Goal: Information Seeking & Learning: Learn about a topic

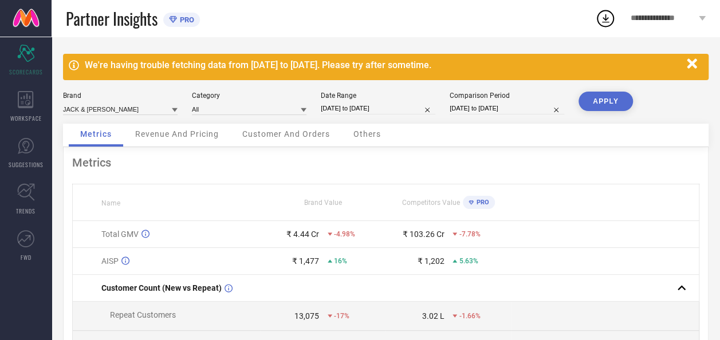
select select "7"
select select "2025"
select select "8"
select select "2025"
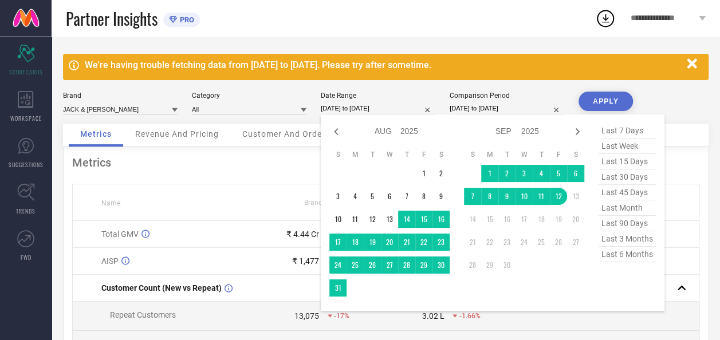
click at [383, 107] on input "13-08-2025 to 12-09-2025" at bounding box center [378, 109] width 115 height 12
click at [487, 171] on td "1" at bounding box center [489, 173] width 17 height 17
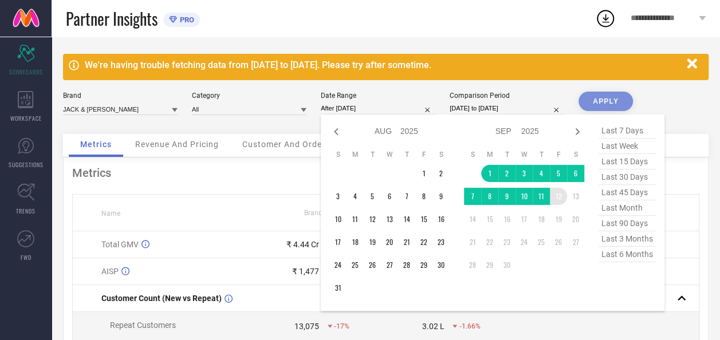
type input "01-09-2025 to 12-09-2025"
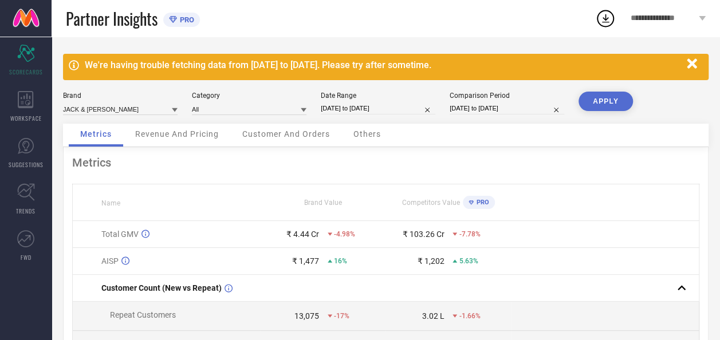
click at [517, 109] on input "13-08-2024 to 12-09-2024" at bounding box center [507, 109] width 115 height 12
select select "7"
select select "2024"
select select "8"
select select "2024"
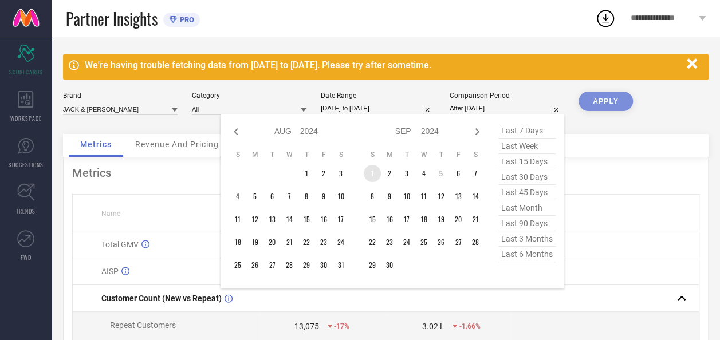
click at [376, 172] on td "1" at bounding box center [372, 173] width 17 height 17
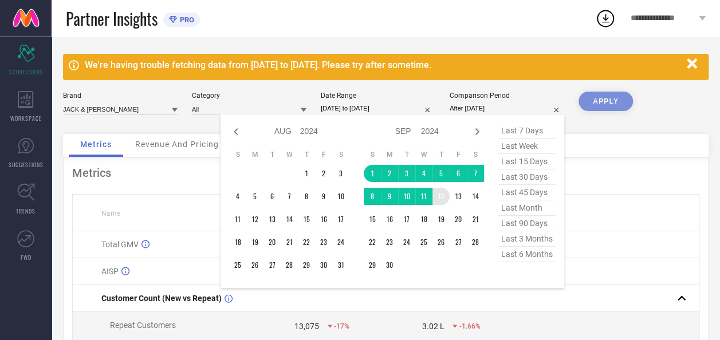
type input "01-09-2024 to 12-09-2024"
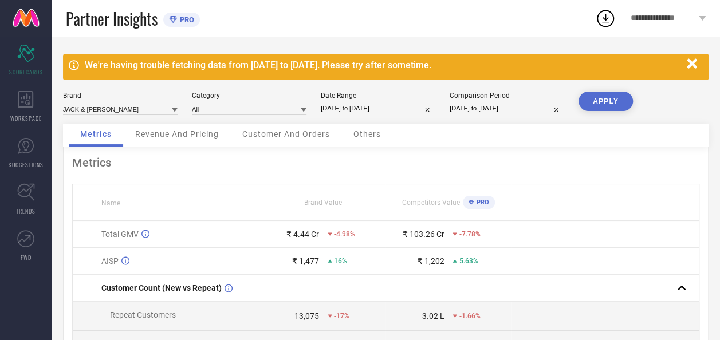
click at [599, 100] on button "APPLY" at bounding box center [605, 101] width 54 height 19
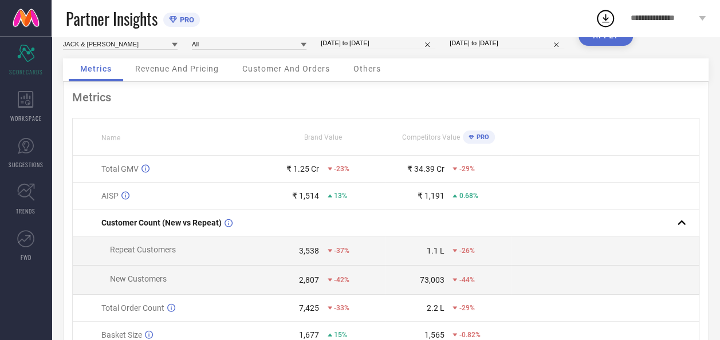
scroll to position [62, 0]
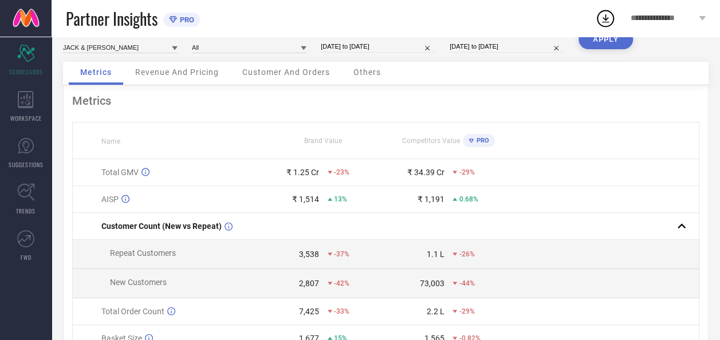
click at [175, 73] on span "Revenue And Pricing" at bounding box center [177, 72] width 84 height 9
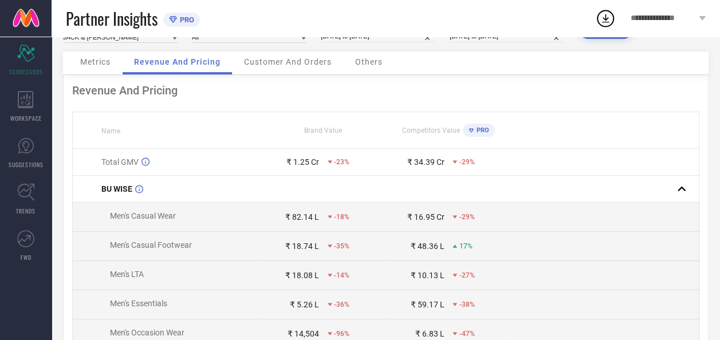
scroll to position [0, 0]
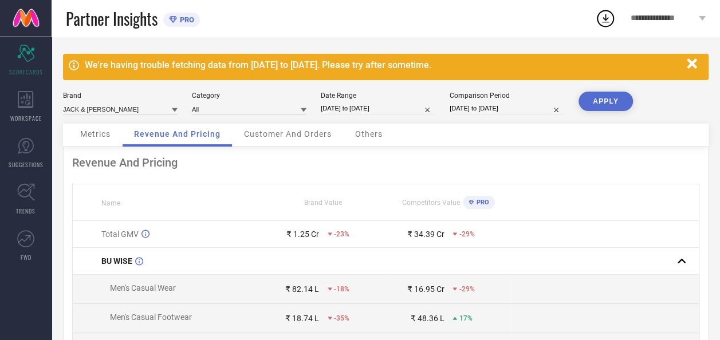
click at [270, 131] on span "Customer And Orders" at bounding box center [288, 133] width 88 height 9
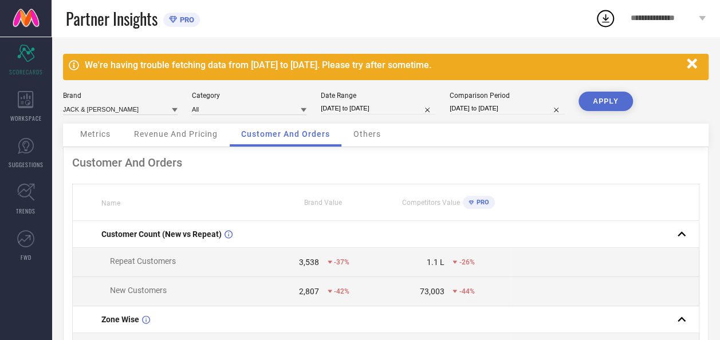
click at [490, 112] on input "01-09-2024 to 12-09-2024" at bounding box center [507, 109] width 115 height 12
select select "8"
select select "2024"
select select "9"
select select "2024"
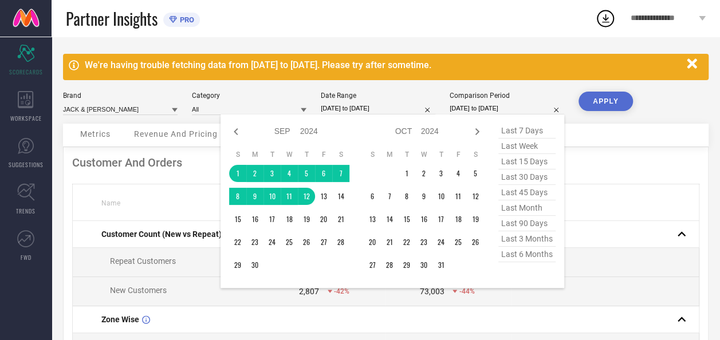
click at [343, 104] on input "01-09-2025 to 12-09-2025" at bounding box center [378, 109] width 115 height 12
select select "8"
select select "2025"
select select "9"
select select "2025"
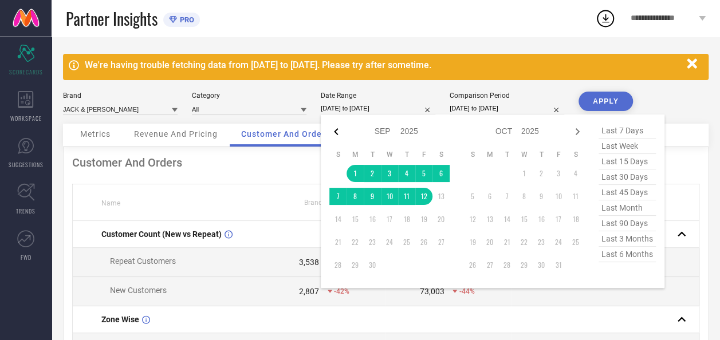
click at [338, 128] on icon at bounding box center [336, 132] width 14 height 14
select select "7"
select select "2025"
select select "8"
select select "2025"
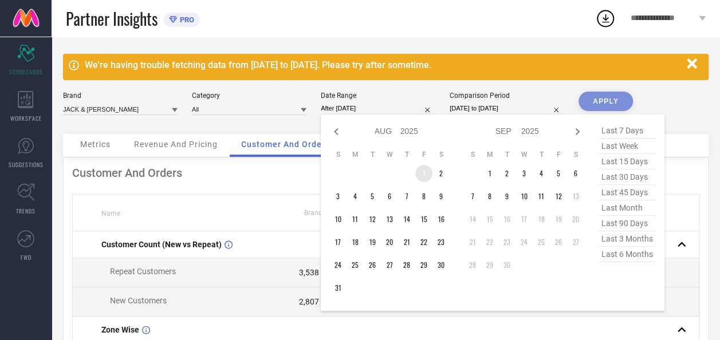
click at [419, 175] on td "1" at bounding box center [423, 173] width 17 height 17
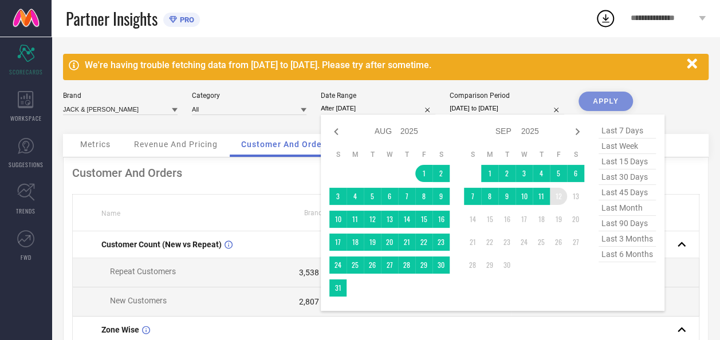
type input "01-08-2025 to 12-09-2025"
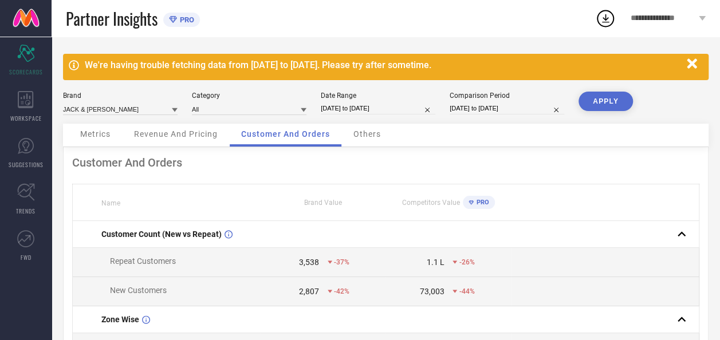
click at [494, 105] on input "01-09-2024 to 12-09-2024" at bounding box center [507, 109] width 115 height 12
select select "8"
select select "2024"
select select "9"
select select "2024"
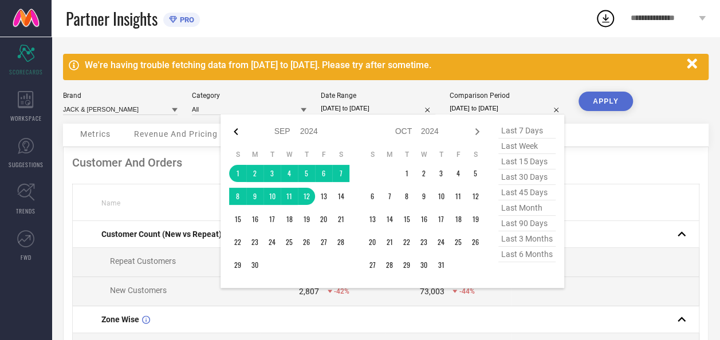
click at [238, 129] on icon at bounding box center [236, 132] width 14 height 14
select select "7"
select select "2024"
select select "8"
select select "2024"
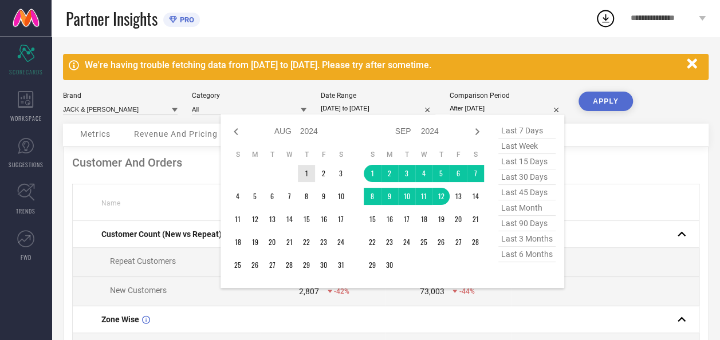
click at [307, 170] on td "1" at bounding box center [306, 173] width 17 height 17
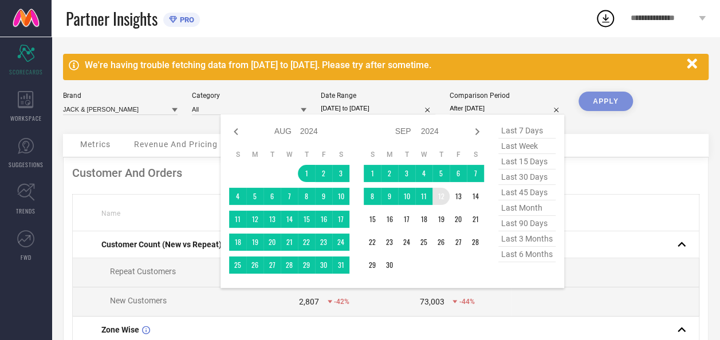
type input "01-08-2024 to 12-09-2024"
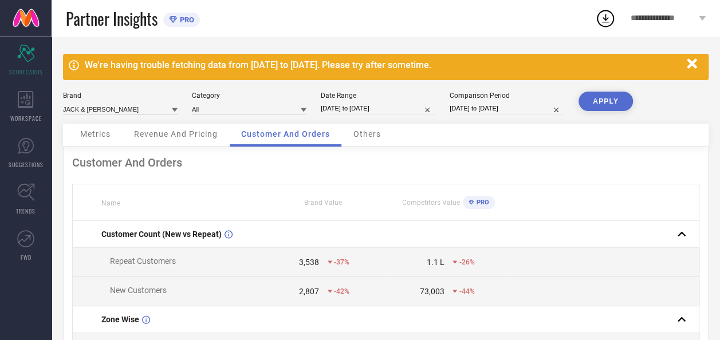
click at [609, 95] on button "APPLY" at bounding box center [605, 101] width 54 height 19
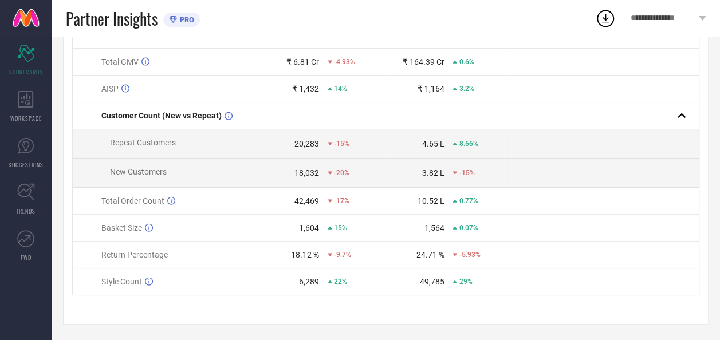
scroll to position [62, 0]
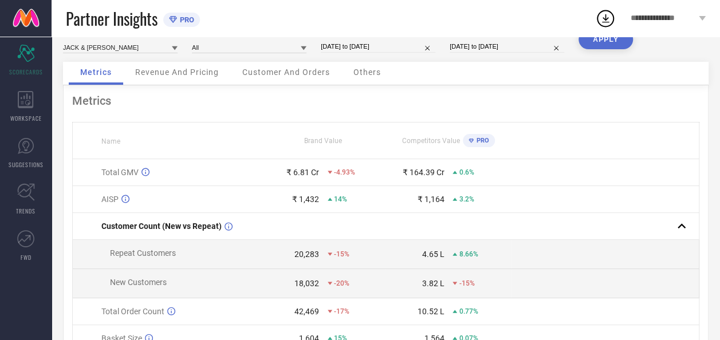
click at [211, 76] on span "Revenue And Pricing" at bounding box center [177, 72] width 84 height 9
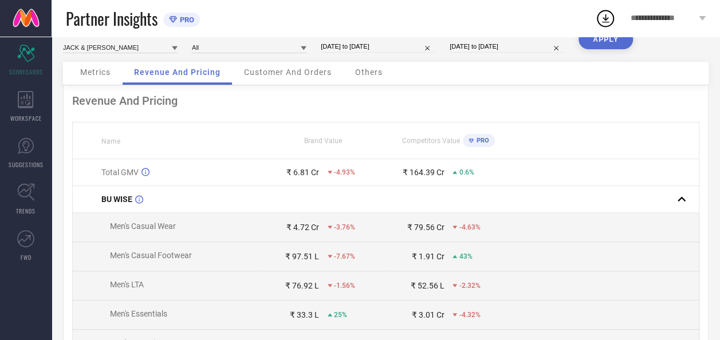
scroll to position [0, 0]
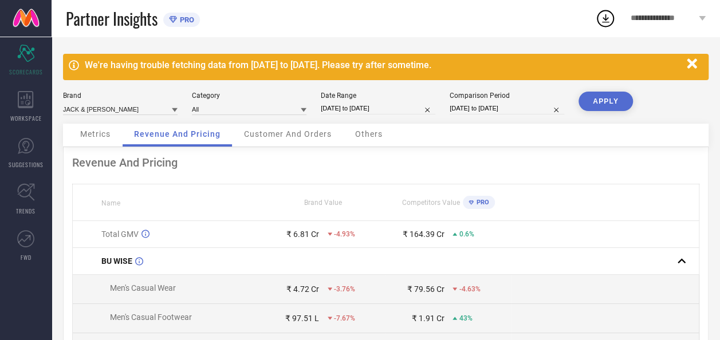
click at [272, 134] on span "Customer And Orders" at bounding box center [288, 133] width 88 height 9
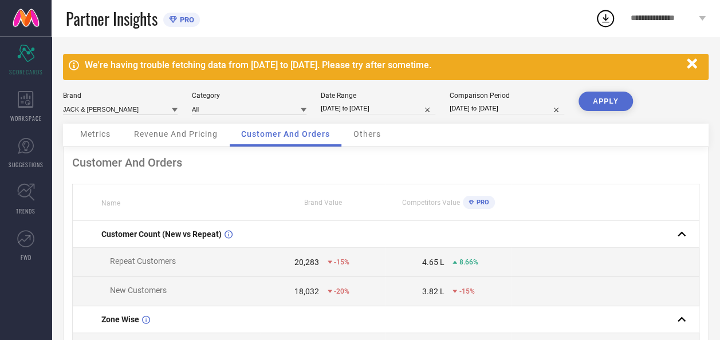
click at [362, 135] on span "Others" at bounding box center [366, 133] width 27 height 9
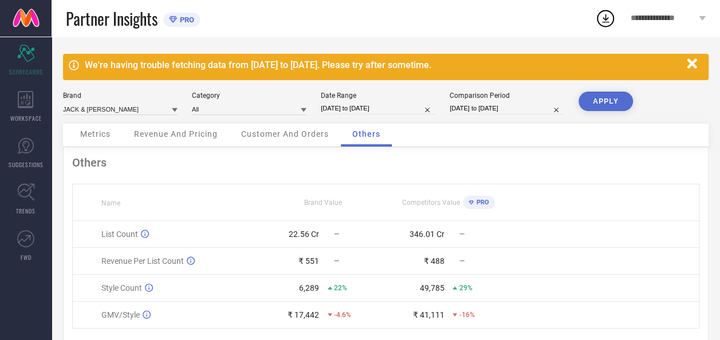
scroll to position [36, 0]
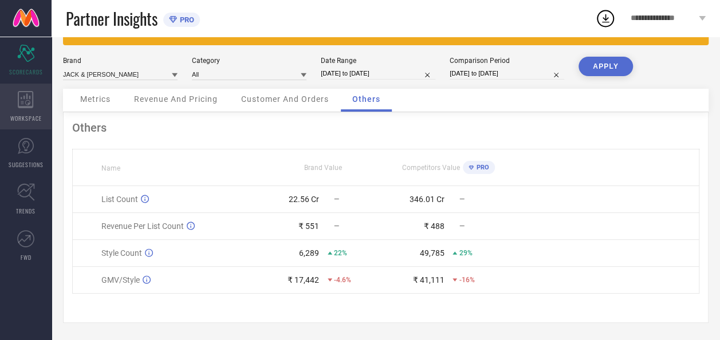
click at [30, 111] on div "WORKSPACE" at bounding box center [26, 107] width 52 height 46
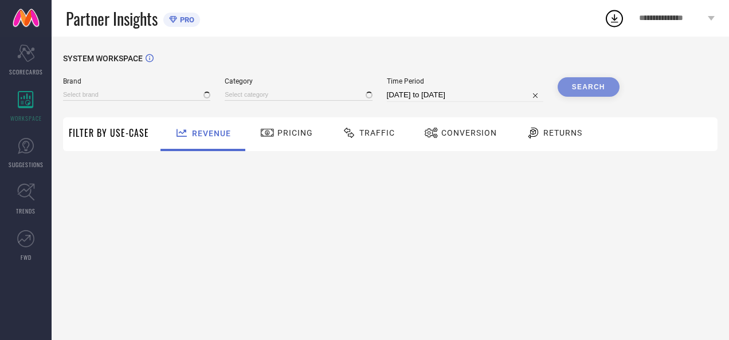
type input "JACK & JONES"
type input "All"
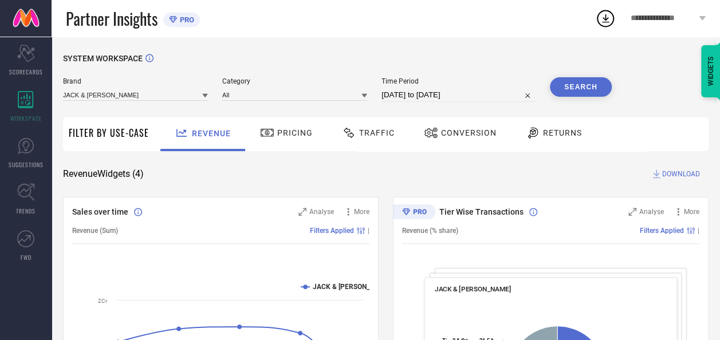
select select "7"
select select "2025"
select select "8"
select select "2025"
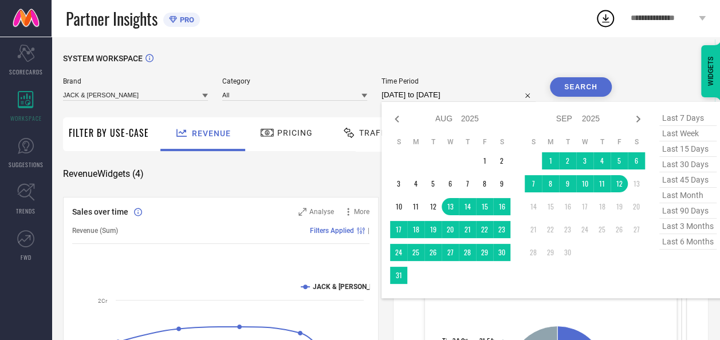
click at [451, 92] on input "13-08-2025 to 12-09-2025" at bounding box center [458, 95] width 154 height 14
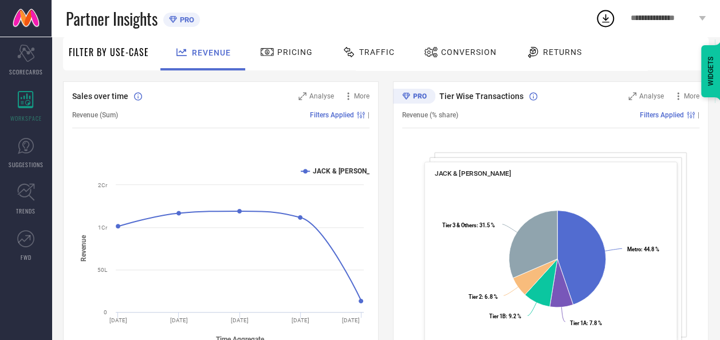
scroll to position [61, 0]
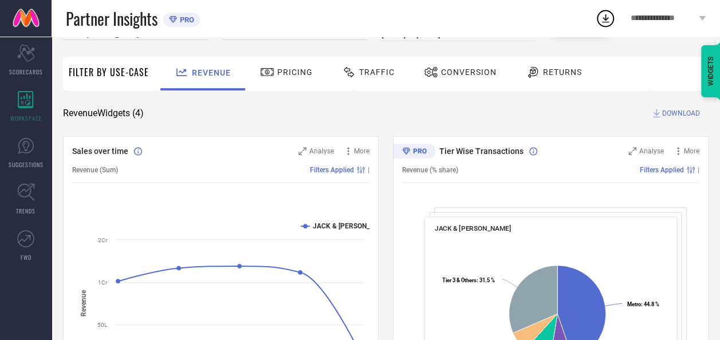
click at [306, 77] on span "Pricing" at bounding box center [295, 72] width 36 height 9
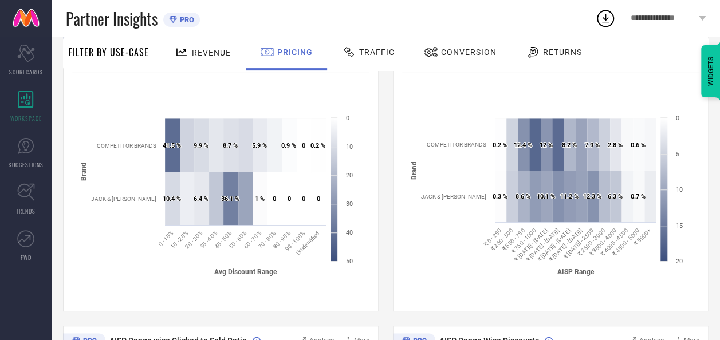
scroll to position [115, 0]
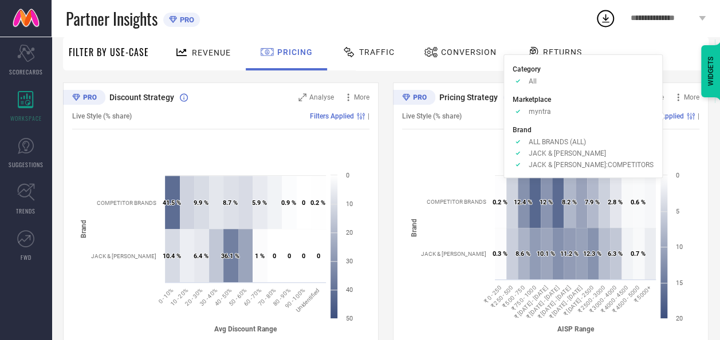
click at [672, 117] on span "Filters Applied" at bounding box center [662, 116] width 44 height 8
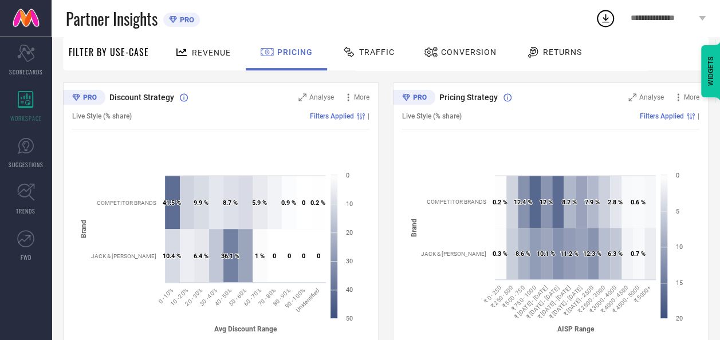
click at [687, 117] on icon at bounding box center [691, 116] width 8 height 7
click at [683, 116] on span "Filters Applied" at bounding box center [662, 116] width 44 height 8
click at [688, 117] on rect at bounding box center [688, 116] width 1 height 7
click at [685, 116] on div "Filters Applied" at bounding box center [669, 116] width 58 height 8
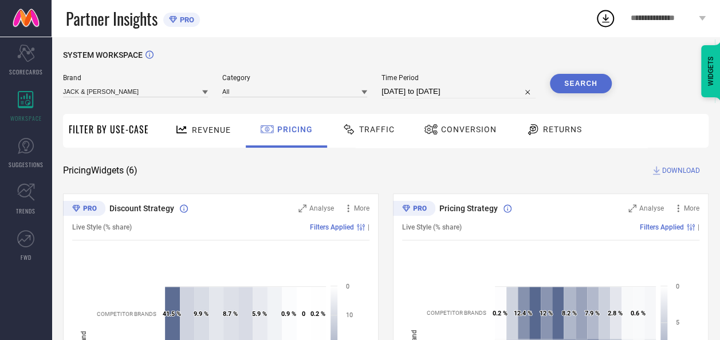
scroll to position [0, 0]
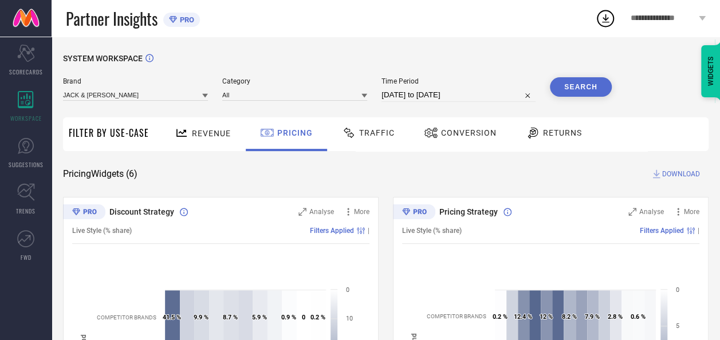
click at [365, 137] on span "Traffic" at bounding box center [377, 132] width 36 height 9
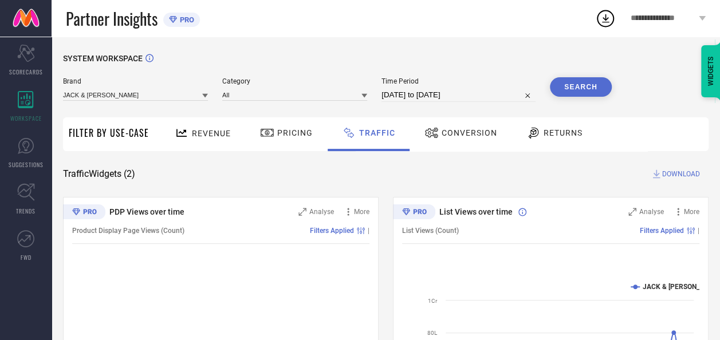
click at [443, 140] on div "Conversion" at bounding box center [461, 132] width 78 height 19
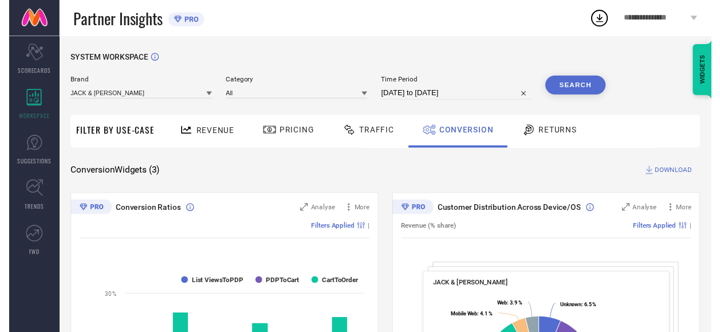
select select "7"
select select "2025"
select select "8"
select select "2025"
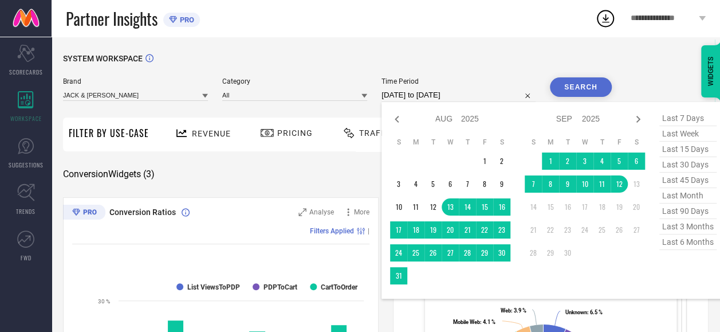
click at [429, 95] on input "13-08-2025 to 12-09-2025" at bounding box center [458, 95] width 154 height 14
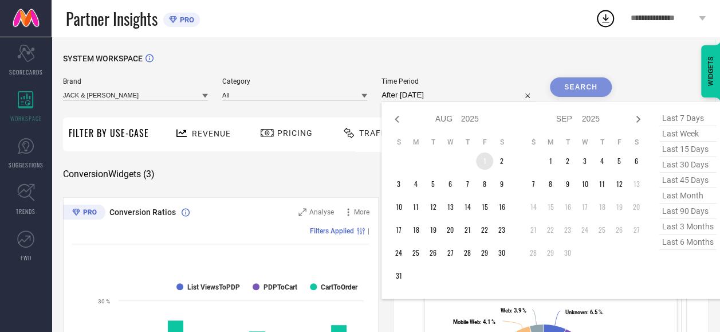
click at [490, 162] on td "1" at bounding box center [484, 160] width 17 height 17
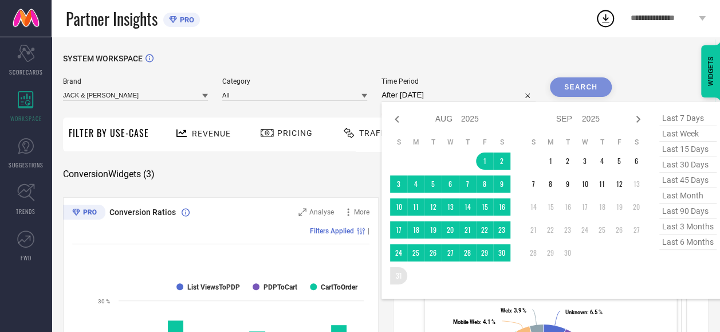
type input "01-08-2025 to 31-08-2025"
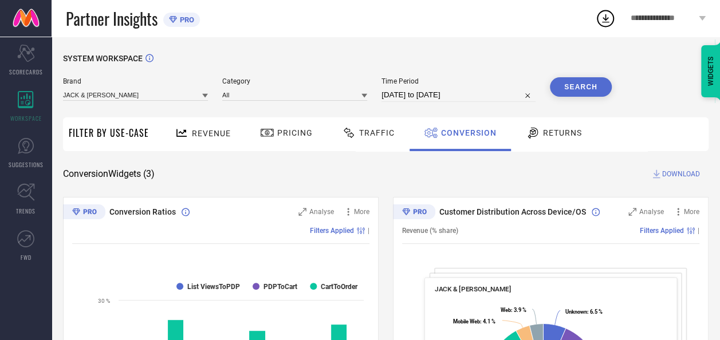
click at [580, 81] on button "Search" at bounding box center [581, 86] width 62 height 19
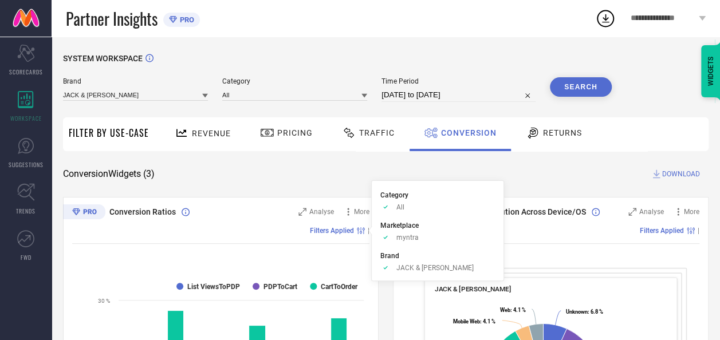
click at [361, 230] on rect at bounding box center [360, 230] width 1 height 7
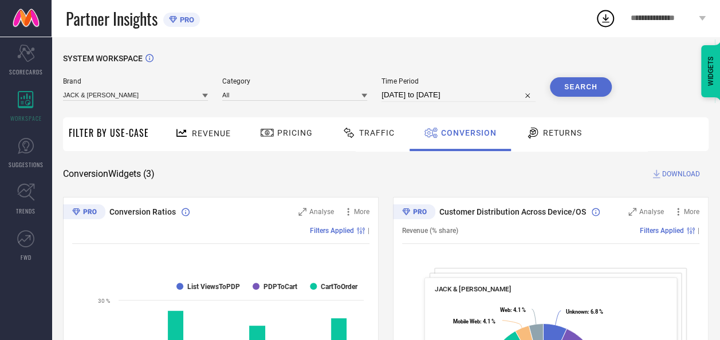
click at [360, 230] on icon at bounding box center [361, 230] width 8 height 7
click at [253, 242] on div "Filters Applied |" at bounding box center [220, 231] width 297 height 26
click at [548, 137] on span "Returns" at bounding box center [562, 132] width 39 height 9
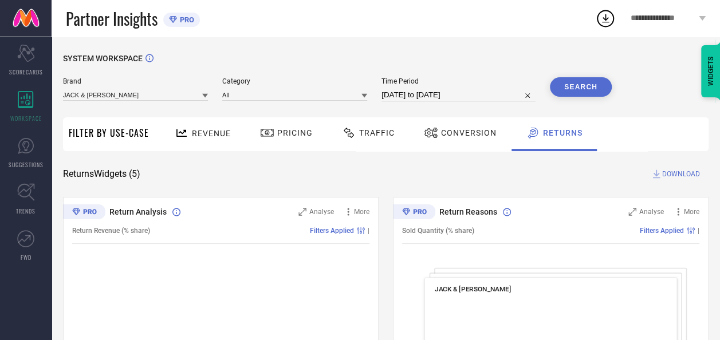
click at [463, 139] on div "Conversion" at bounding box center [460, 132] width 78 height 19
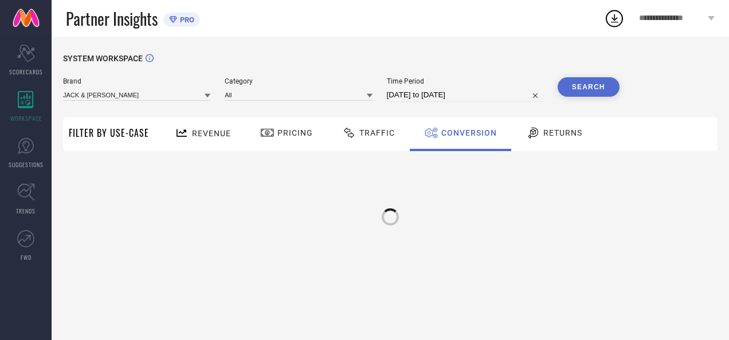
select select "7"
select select "2025"
select select "8"
select select "2025"
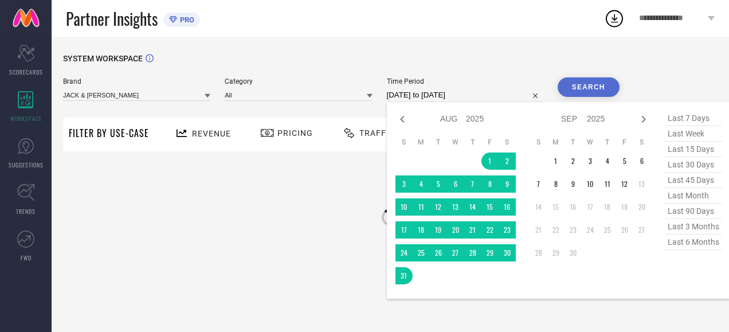
click at [450, 96] on input "01-08-2025 to 31-08-2025" at bounding box center [465, 95] width 156 height 14
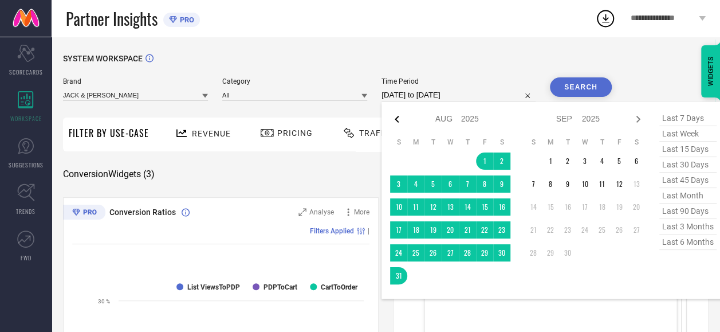
click at [395, 119] on icon at bounding box center [397, 119] width 14 height 14
select select "5"
select select "2025"
select select "6"
select select "2025"
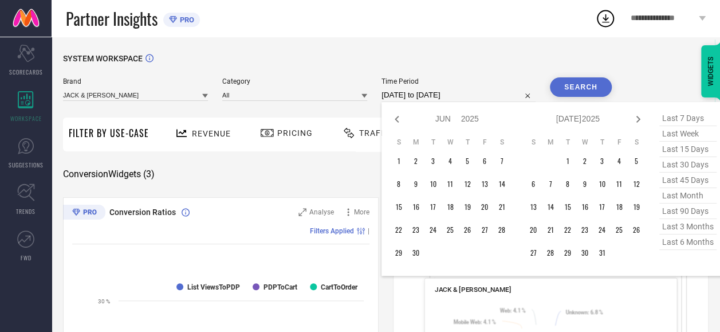
click at [395, 119] on icon at bounding box center [397, 119] width 14 height 14
select select "4"
select select "2025"
select select "5"
select select "2025"
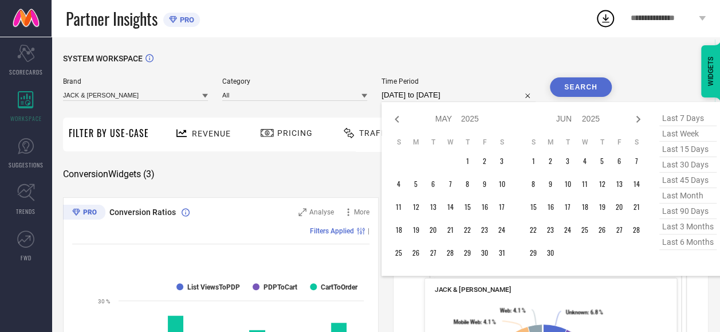
click at [395, 119] on icon at bounding box center [397, 119] width 14 height 14
select select "2"
select select "2025"
select select "3"
select select "2025"
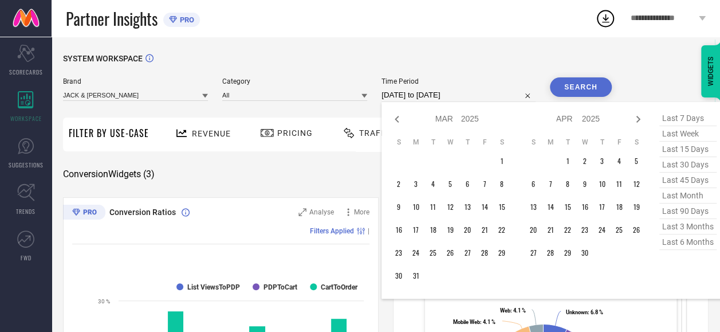
click at [395, 119] on icon at bounding box center [397, 119] width 14 height 14
select select "1"
select select "2025"
select select "2"
select select "2025"
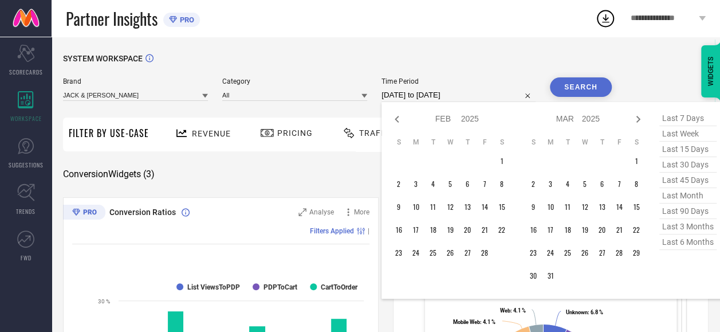
click at [395, 119] on icon at bounding box center [397, 119] width 14 height 14
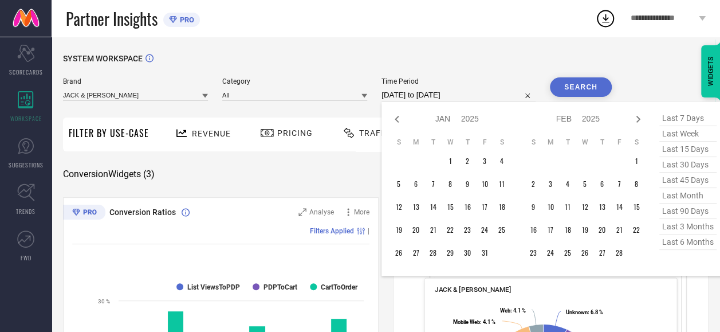
click at [395, 119] on icon at bounding box center [397, 119] width 14 height 14
select select "10"
select select "2024"
select select "11"
select select "2024"
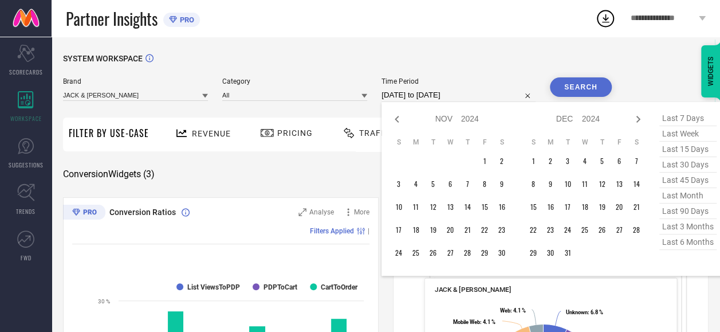
click at [395, 119] on icon at bounding box center [397, 119] width 14 height 14
select select "9"
select select "2024"
select select "10"
select select "2024"
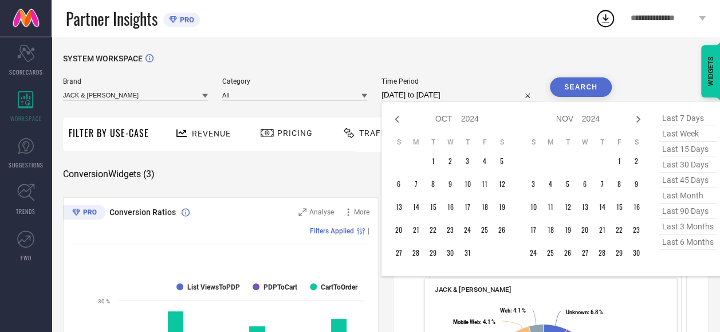
click at [395, 119] on icon at bounding box center [397, 119] width 14 height 14
select select "7"
select select "2024"
select select "8"
select select "2024"
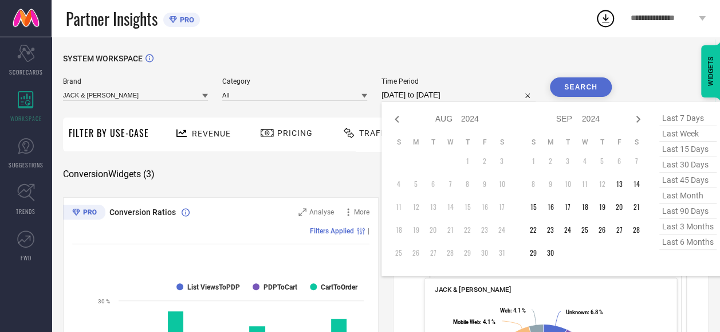
click at [395, 119] on icon at bounding box center [397, 119] width 14 height 14
select select "6"
select select "2024"
select select "7"
select select "2024"
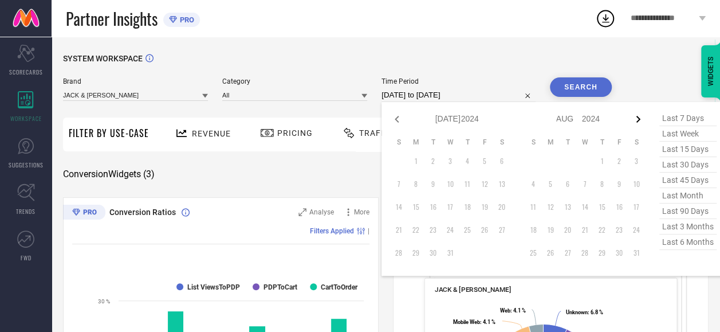
click at [639, 119] on icon at bounding box center [638, 119] width 14 height 14
select select "7"
select select "2024"
select select "8"
select select "2024"
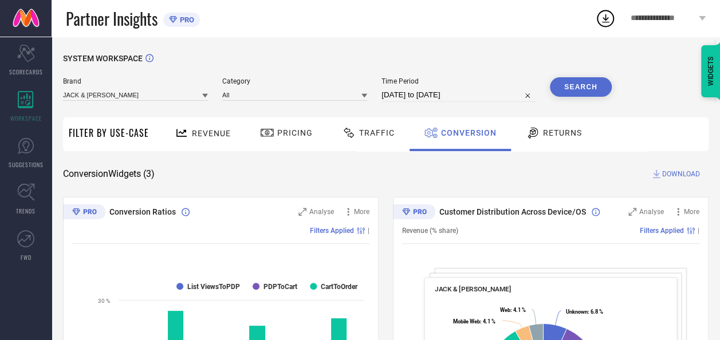
click at [492, 73] on div "SYSTEM WORKSPACE" at bounding box center [386, 65] width 646 height 23
select select "7"
select select "2025"
select select "8"
select select "2025"
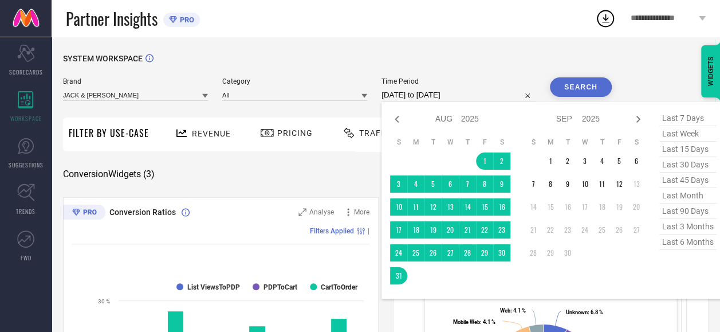
click at [469, 94] on input "01-08-2025 to 31-08-2025" at bounding box center [458, 95] width 154 height 14
click at [675, 165] on span "last 30 days" at bounding box center [687, 164] width 57 height 15
type input "14-08-2025 to 12-09-2025"
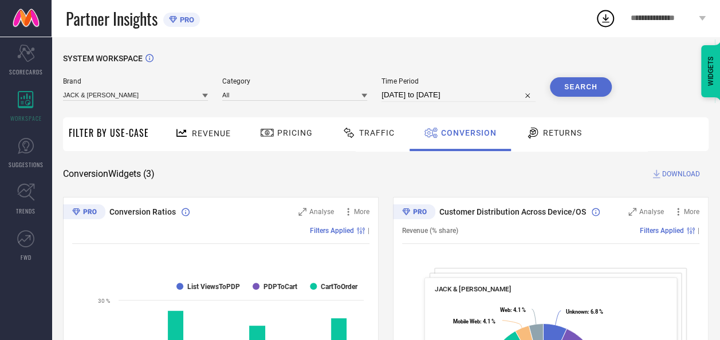
click at [591, 78] on button "Search" at bounding box center [581, 86] width 62 height 19
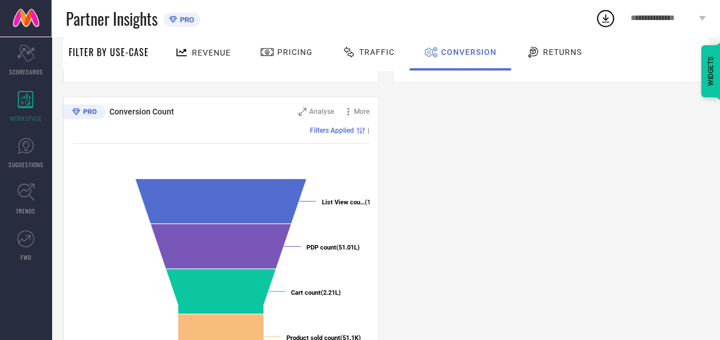
scroll to position [458, 0]
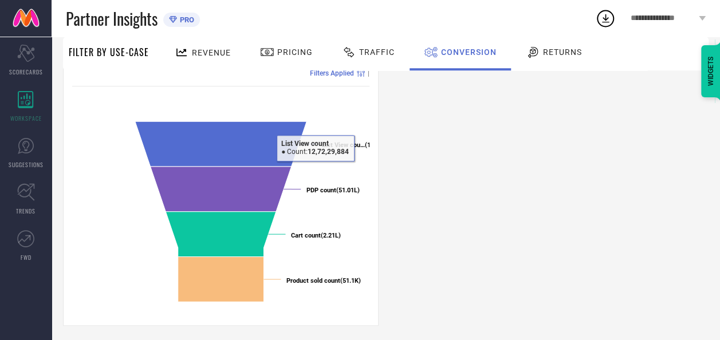
click at [375, 171] on div "Conversion Count Analyse More Filters Applied | Created with Highcharts 9.3.3 L…" at bounding box center [221, 183] width 316 height 286
drag, startPoint x: 376, startPoint y: 187, endPoint x: 393, endPoint y: 194, distance: 17.8
click at [393, 194] on div "Conversion Ratios Analyse More Filters Applied | Created with Highcharts 9.3.3 …" at bounding box center [386, 32] width 646 height 587
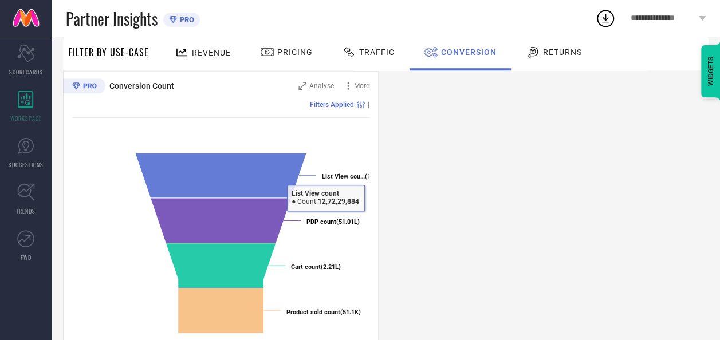
scroll to position [401, 0]
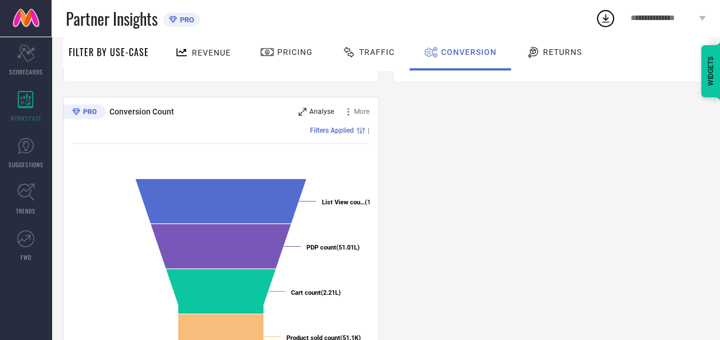
click at [326, 111] on span "Analyse" at bounding box center [321, 112] width 25 height 8
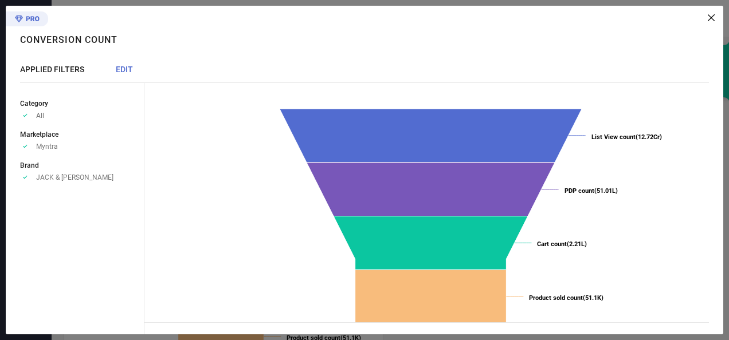
click at [710, 18] on icon at bounding box center [710, 17] width 7 height 7
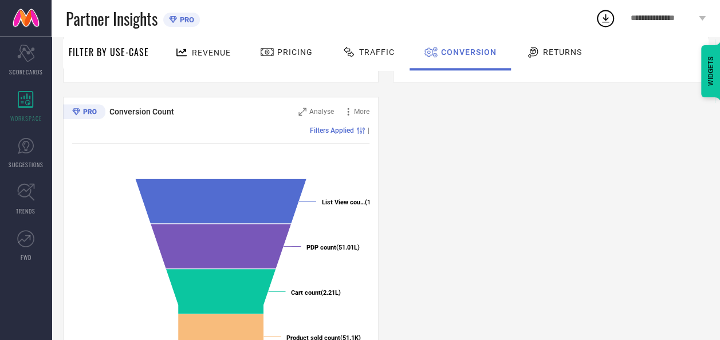
click at [371, 56] on span "Traffic" at bounding box center [377, 52] width 36 height 9
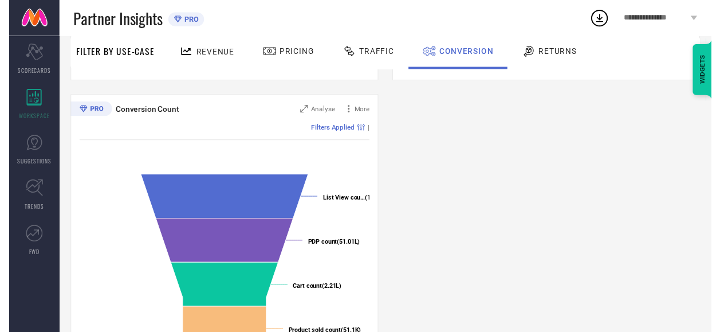
scroll to position [0, 0]
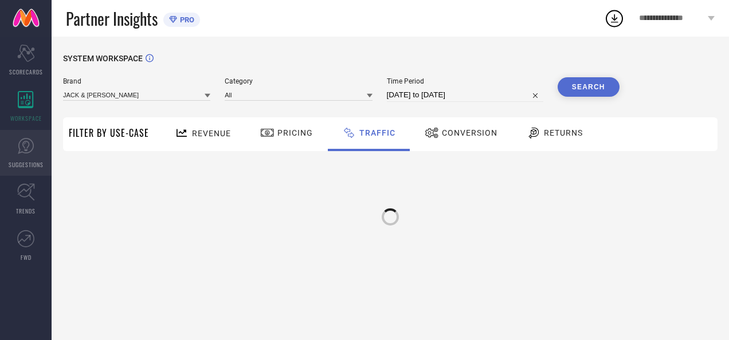
click at [25, 162] on span "SUGGESTIONS" at bounding box center [26, 164] width 35 height 9
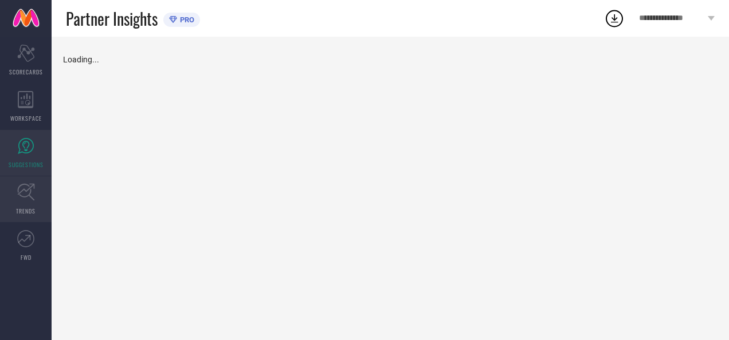
click at [14, 196] on link "TRENDS" at bounding box center [26, 199] width 52 height 46
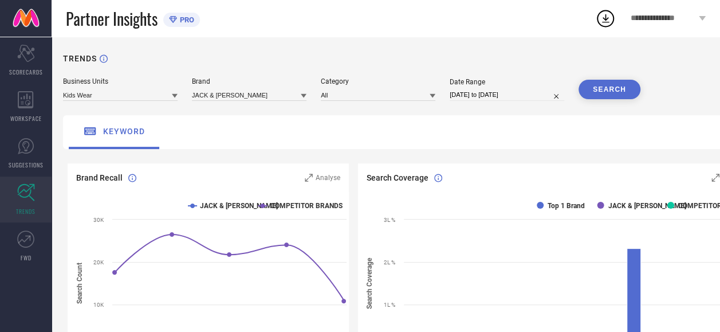
click at [659, 21] on span "**********" at bounding box center [663, 19] width 66 height 10
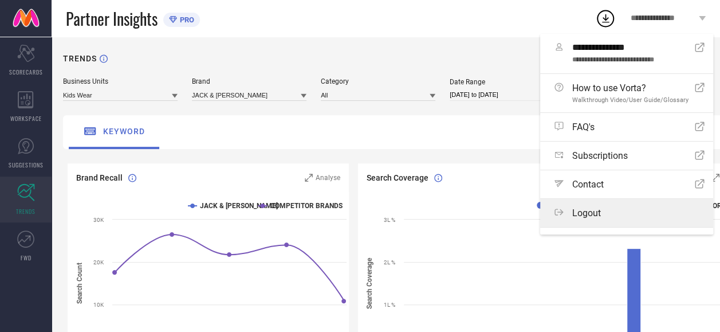
click at [595, 209] on span "Logout" at bounding box center [586, 212] width 29 height 11
click at [0, 0] on button "Logout" at bounding box center [0, 0] width 0 height 0
